Goal: Information Seeking & Learning: Learn about a topic

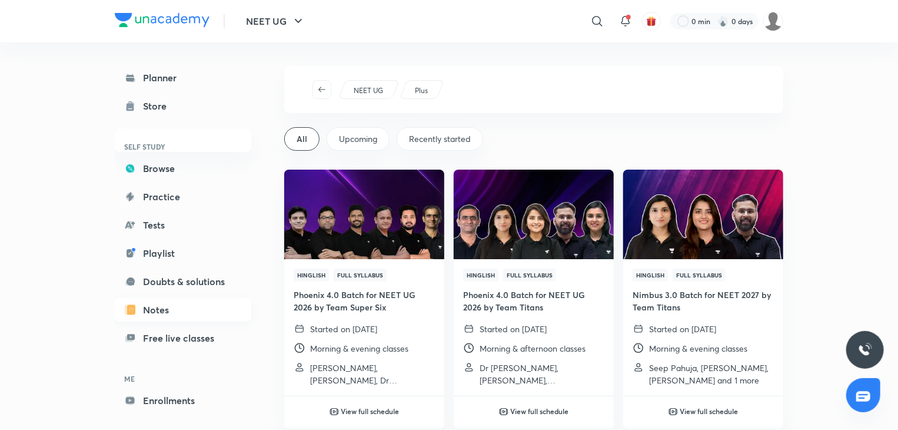
click at [211, 309] on link "Notes" at bounding box center [183, 310] width 137 height 24
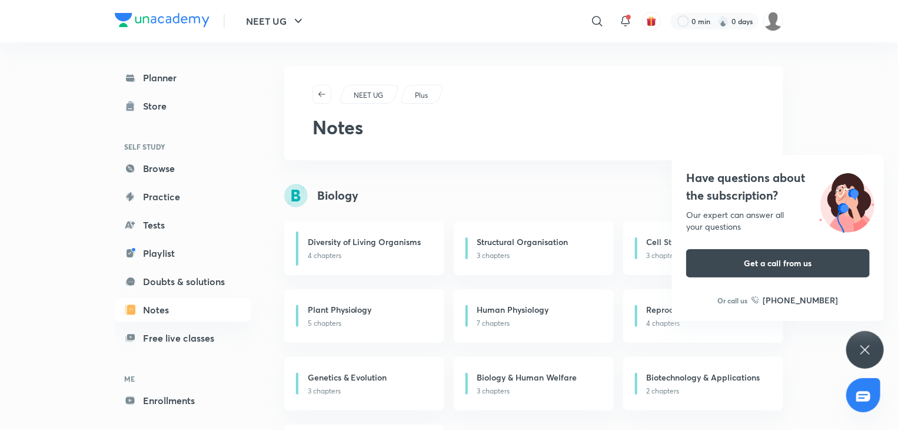
click at [864, 360] on div "Have questions about the subscription? Our expert can answer all your questions…" at bounding box center [865, 350] width 38 height 38
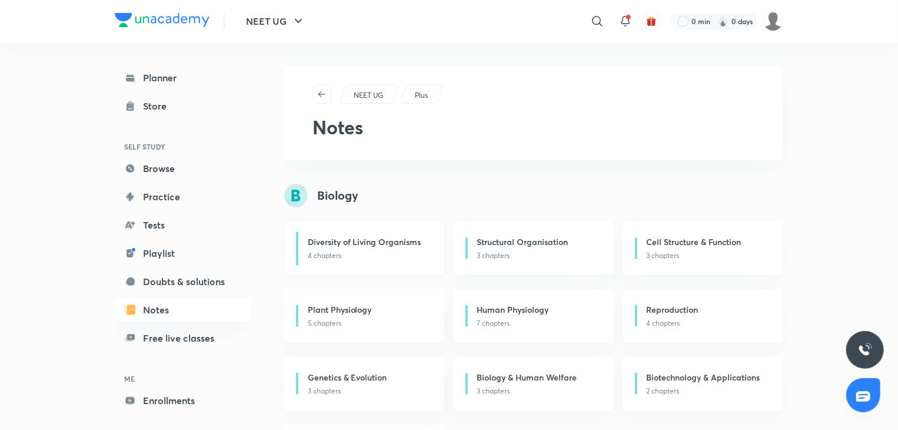
click at [388, 235] on h6 "Diversity of Living Organisms" at bounding box center [365, 241] width 114 height 12
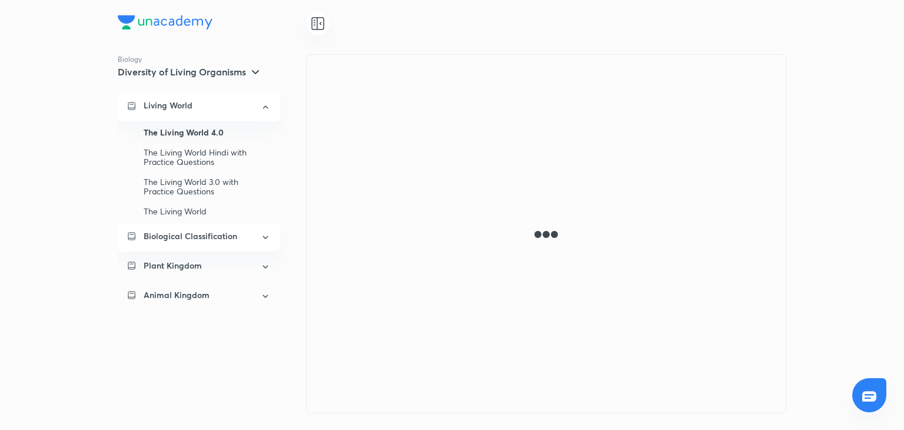
click at [240, 238] on div "Biological Classification" at bounding box center [198, 236] width 109 height 12
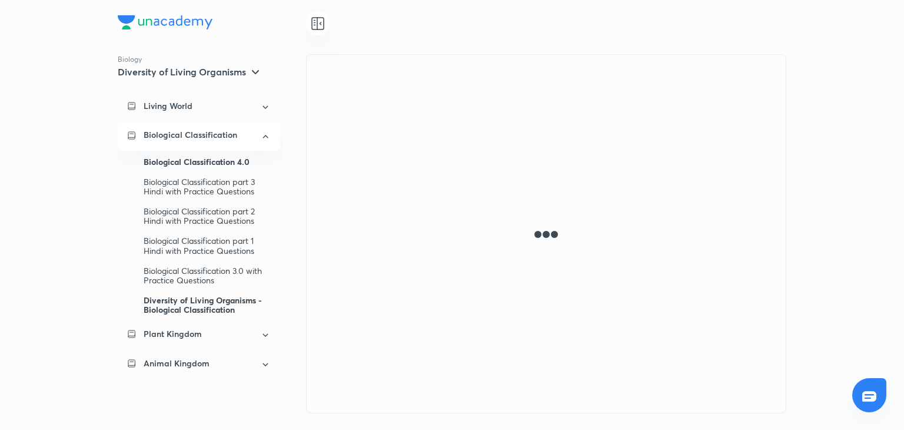
click at [202, 311] on div "Diversity of Living Organisms - Biological Classification" at bounding box center [207, 304] width 127 height 29
click at [904, 244] on div "Biology Diversity of Living Organisms Living World Biological Classification Bi…" at bounding box center [452, 215] width 904 height 430
drag, startPoint x: 904, startPoint y: 244, endPoint x: 783, endPoint y: 172, distance: 139.6
click at [783, 172] on div "Biology Diversity of Living Organisms Living World Biological Classification Bi…" at bounding box center [452, 215] width 904 height 430
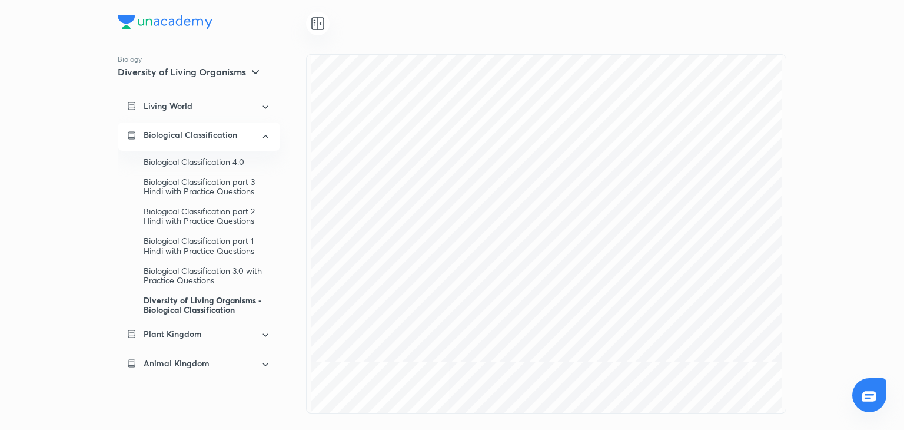
scroll to position [13700, 0]
click at [848, 56] on div "Biology Diversity of Living Organisms Living World Biological Classification Bi…" at bounding box center [452, 215] width 904 height 430
click at [881, 0] on html "Biology Diversity of Living Organisms Living World Biological Classification Bi…" at bounding box center [452, 215] width 904 height 430
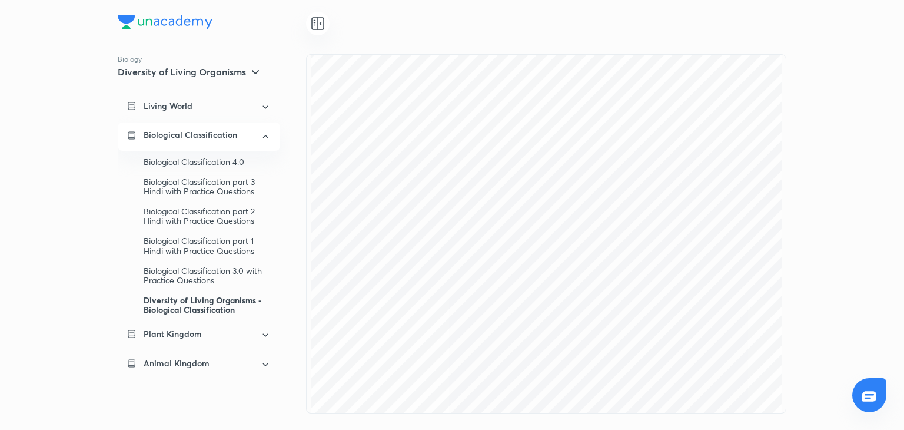
click at [171, 16] on img at bounding box center [165, 22] width 95 height 14
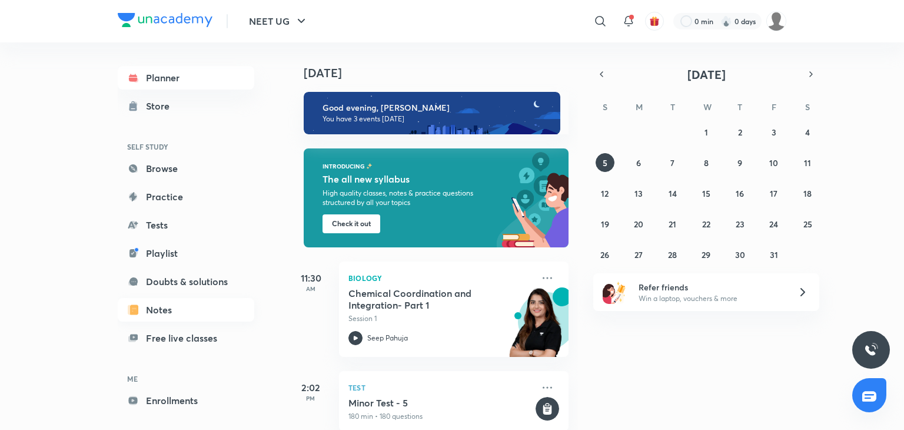
click at [155, 317] on link "Notes" at bounding box center [186, 310] width 137 height 24
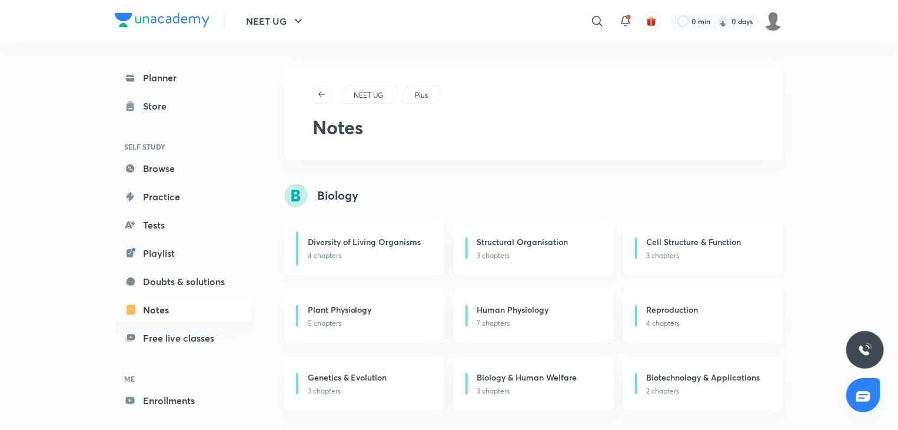
click at [678, 251] on p "3 chapters" at bounding box center [708, 255] width 122 height 11
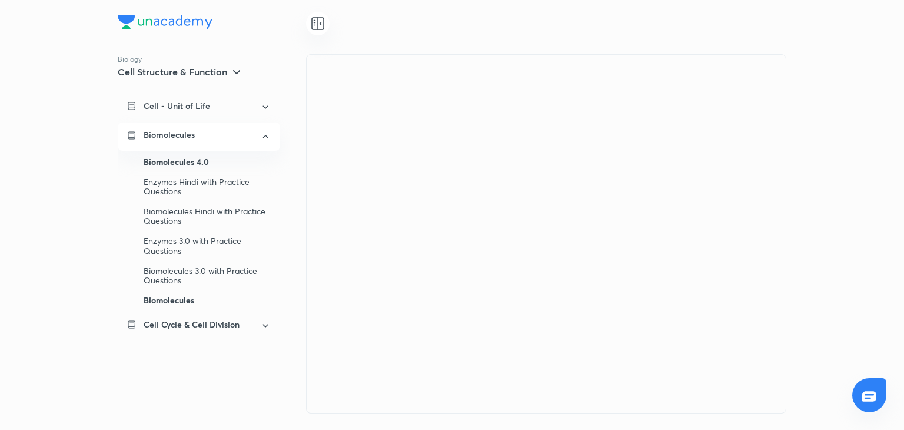
click at [171, 308] on div "Biomolecules" at bounding box center [207, 300] width 127 height 20
drag, startPoint x: 808, startPoint y: 82, endPoint x: 816, endPoint y: 137, distance: 55.3
click at [816, 137] on div "Biology Cell Structure & Function Cell - Unit of Life Biomolecules Biomolecules…" at bounding box center [452, 215] width 904 height 430
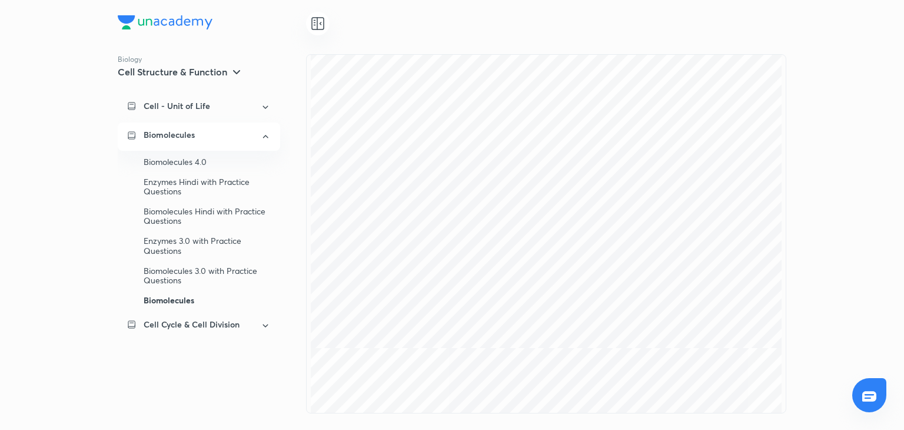
click at [897, 107] on div "Biology Cell Structure & Function Cell - Unit of Life Biomolecules Biomolecules…" at bounding box center [452, 215] width 904 height 430
click at [768, 131] on div "Biology Cell Structure & Function Cell - Unit of Life Biomolecules Biomolecules…" at bounding box center [452, 215] width 904 height 430
drag, startPoint x: 897, startPoint y: 107, endPoint x: 803, endPoint y: 361, distance: 271.2
click at [803, 361] on div "Biology Cell Structure & Function Cell - Unit of Life Biomolecules Biomolecules…" at bounding box center [452, 215] width 904 height 430
